Goal: Find specific page/section: Find specific page/section

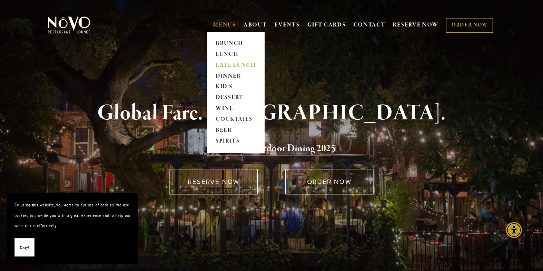
click at [222, 65] on link "LATE LUNCH" at bounding box center [235, 65] width 45 height 11
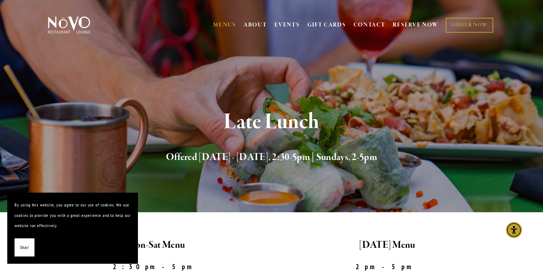
click at [23, 246] on span "Okay!" at bounding box center [24, 248] width 9 height 11
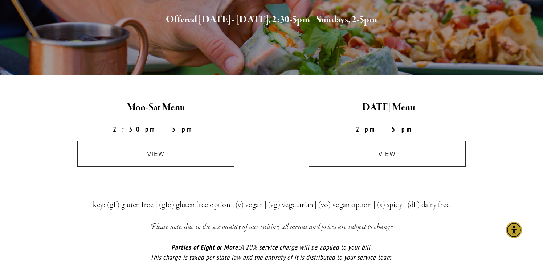
scroll to position [134, 0]
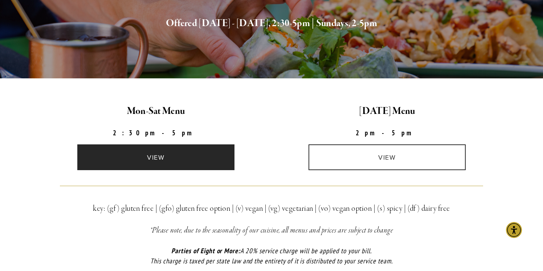
click at [149, 157] on link "view" at bounding box center [156, 158] width 158 height 26
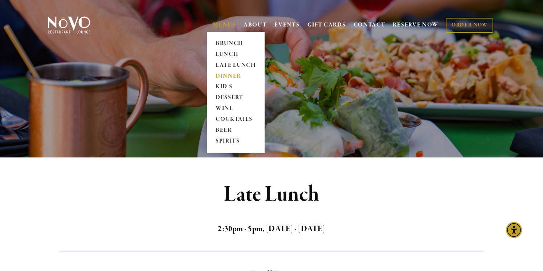
click at [220, 73] on link "DINNER" at bounding box center [235, 76] width 45 height 11
